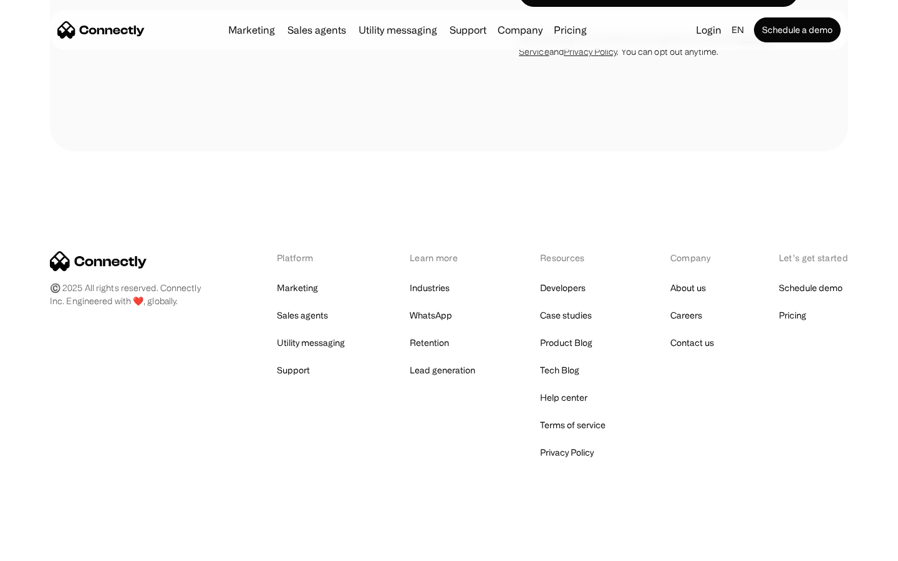
scroll to position [1827, 0]
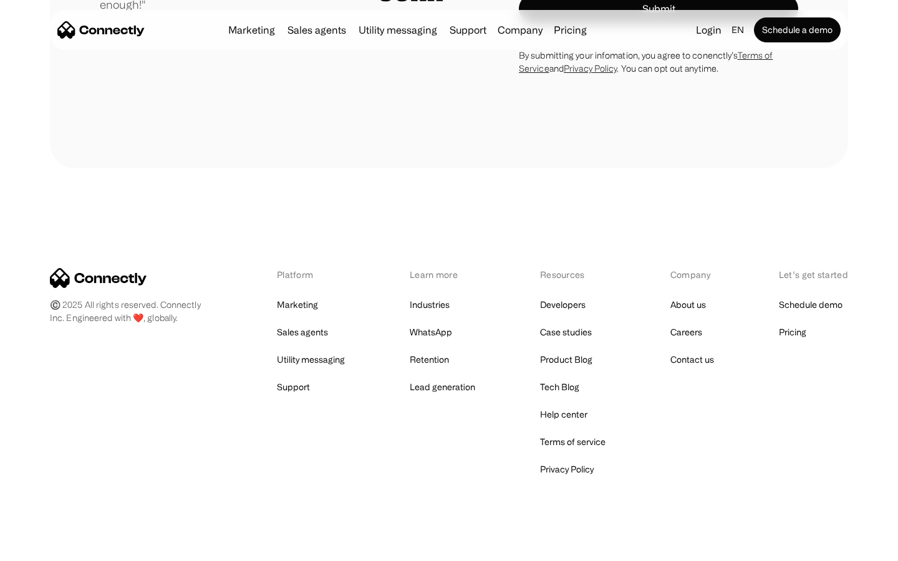
scroll to position [3472, 0]
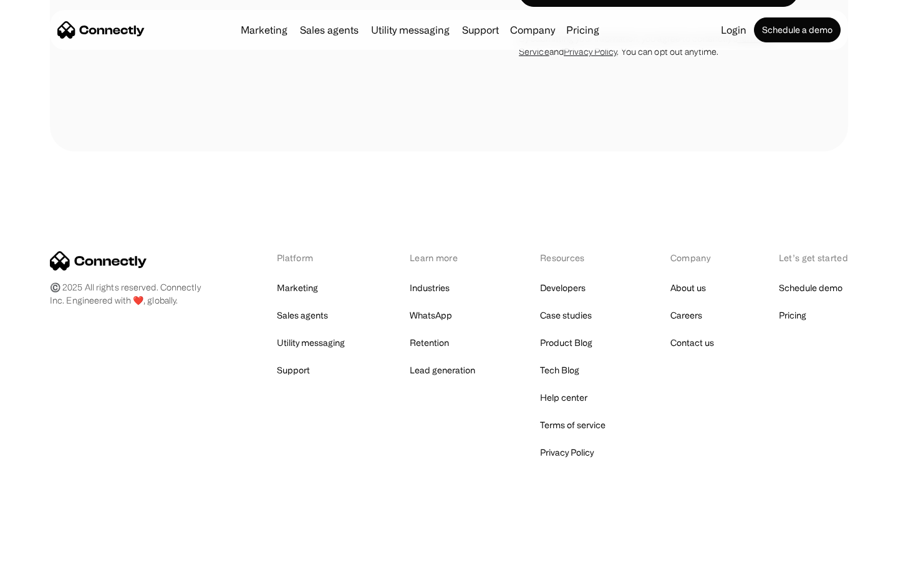
scroll to position [1324, 0]
